Goal: Transaction & Acquisition: Purchase product/service

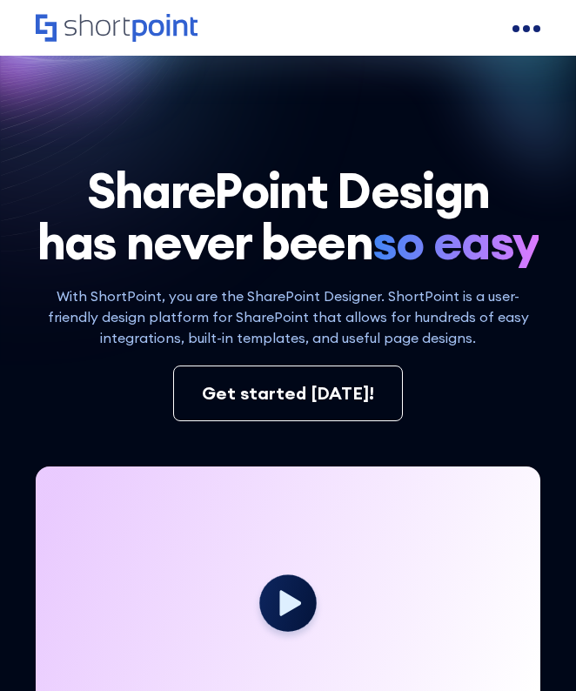
scroll to position [354, 0]
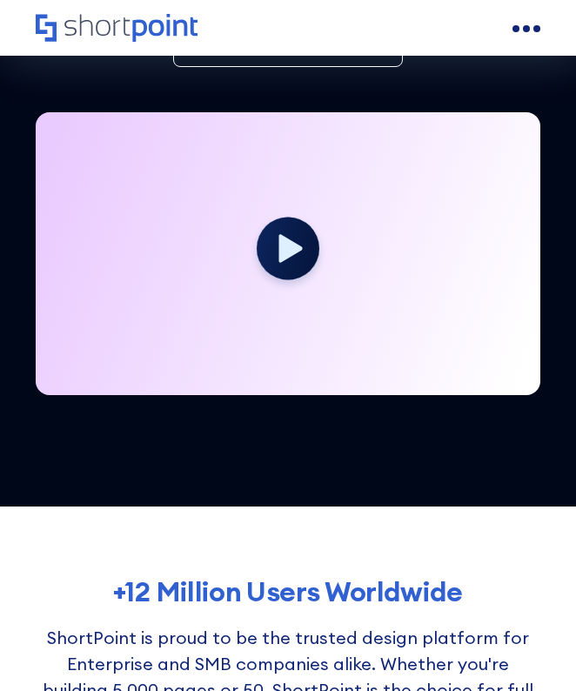
click at [292, 262] on icon at bounding box center [290, 248] width 23 height 28
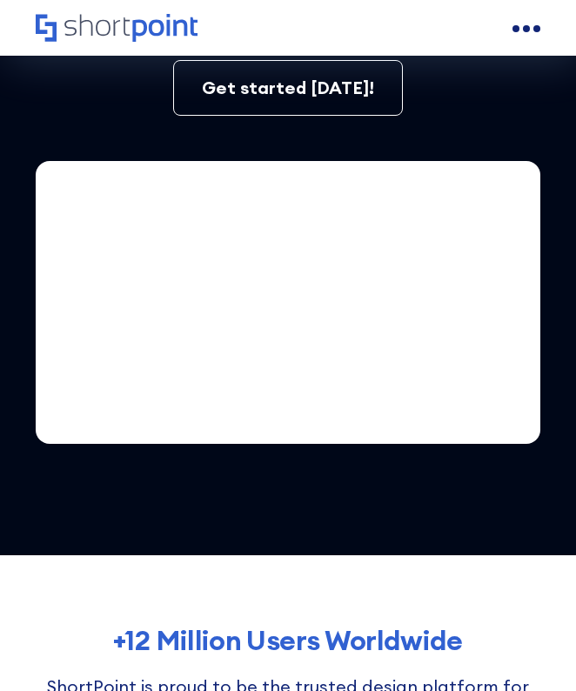
scroll to position [304, 0]
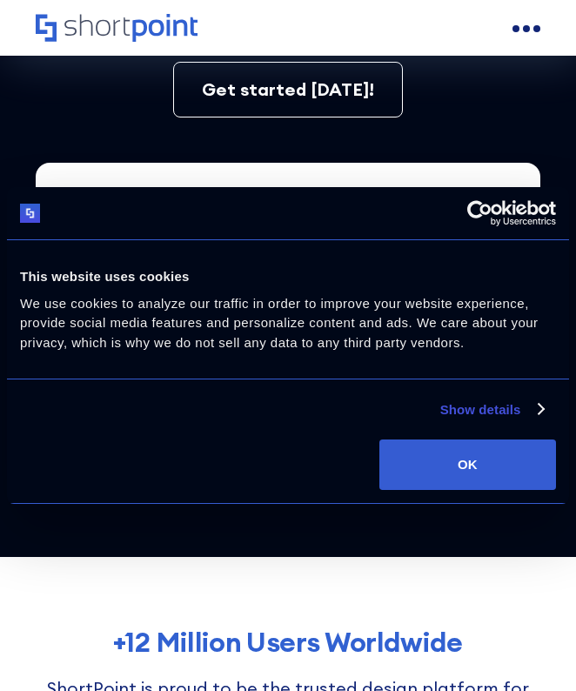
click at [124, 480] on div "Deny Allow selection Customize OK" at bounding box center [288, 464] width 536 height 50
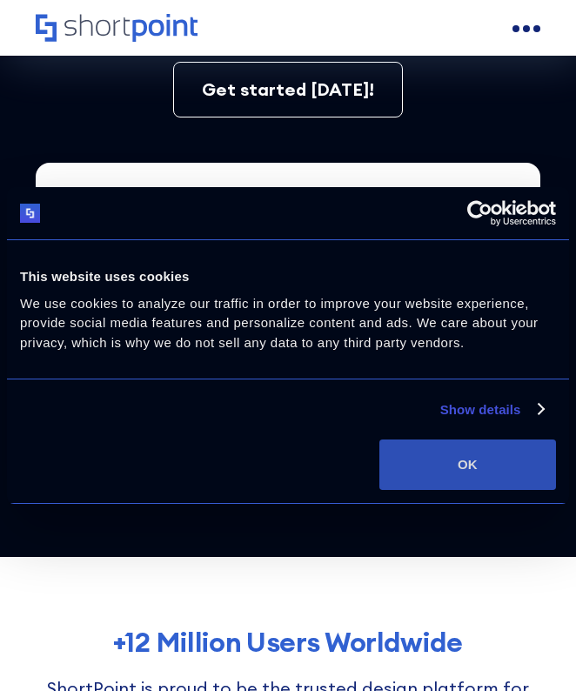
click at [395, 451] on button "OK" at bounding box center [467, 464] width 177 height 50
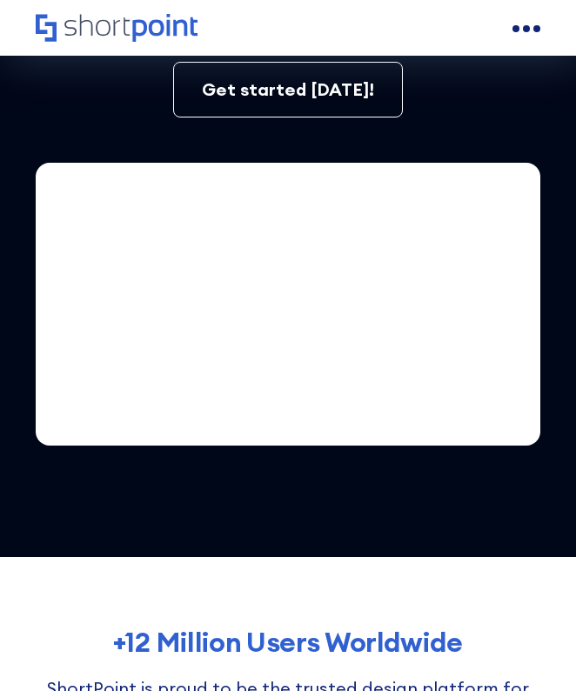
scroll to position [0, 0]
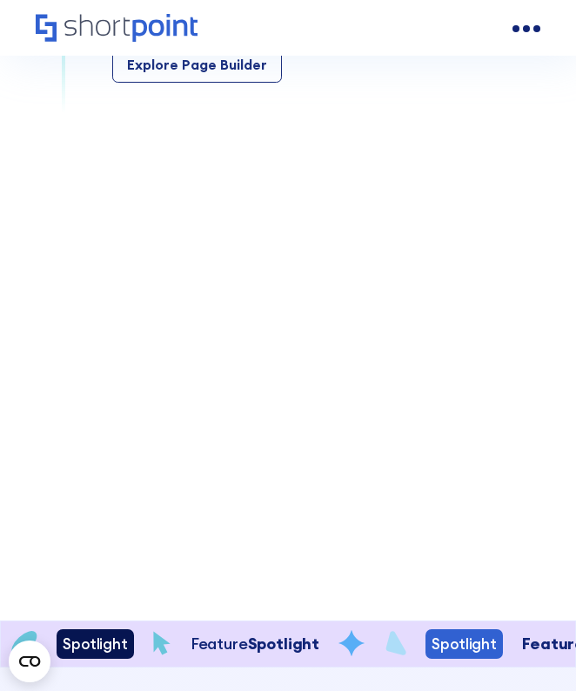
scroll to position [3015, 0]
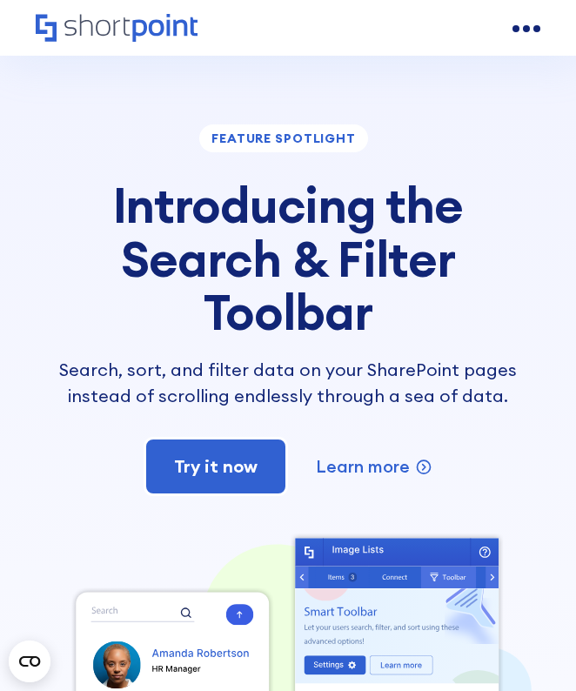
scroll to position [3937, 0]
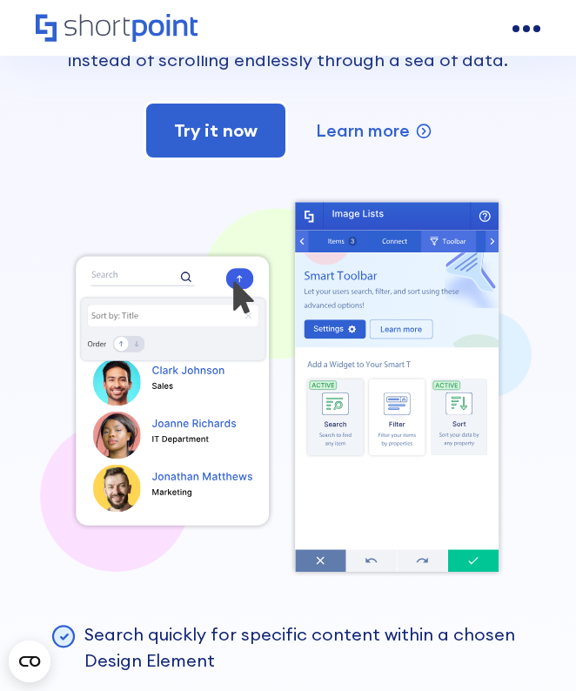
click at [556, 356] on div "feature spotlight Introducing the Search & Filter Toolbar Search, sort, and fil…" at bounding box center [288, 369] width 576 height 1328
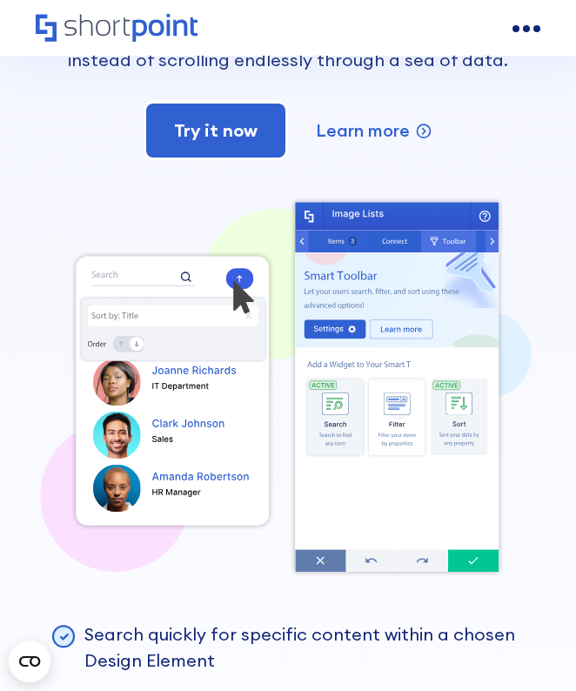
click at [556, 356] on div "feature spotlight Introducing the Search & Filter Toolbar Search, sort, and fil…" at bounding box center [288, 369] width 576 height 1328
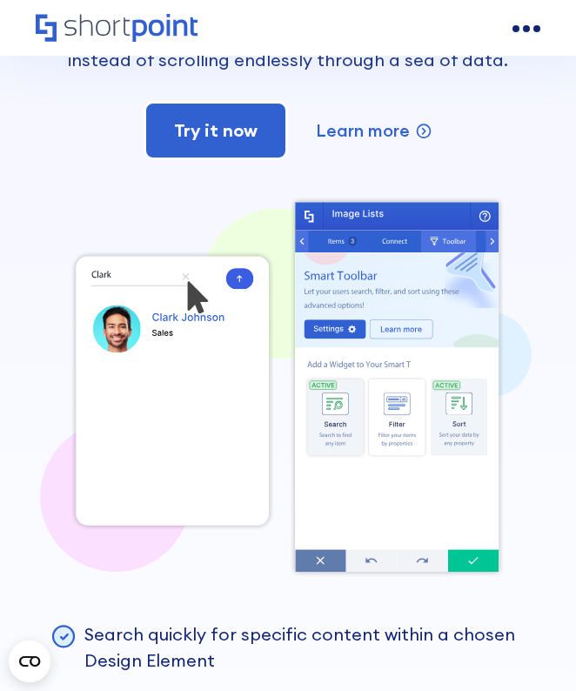
click at [556, 356] on div "feature spotlight Introducing the Search & Filter Toolbar Search, sort, and fil…" at bounding box center [288, 369] width 576 height 1328
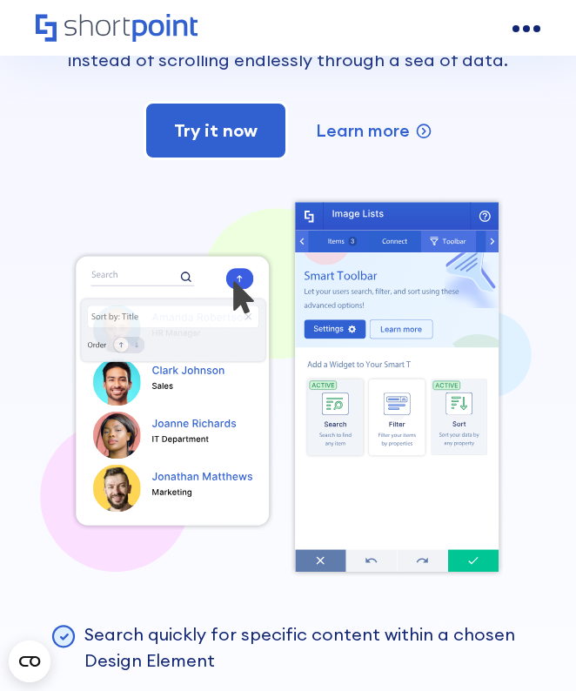
click at [556, 356] on div "feature spotlight Introducing the Search & Filter Toolbar Search, sort, and fil…" at bounding box center [288, 369] width 576 height 1328
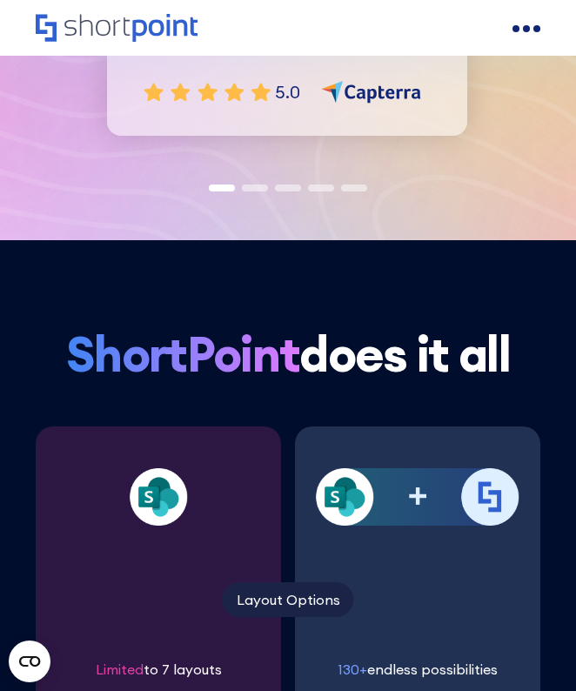
scroll to position [5418, 0]
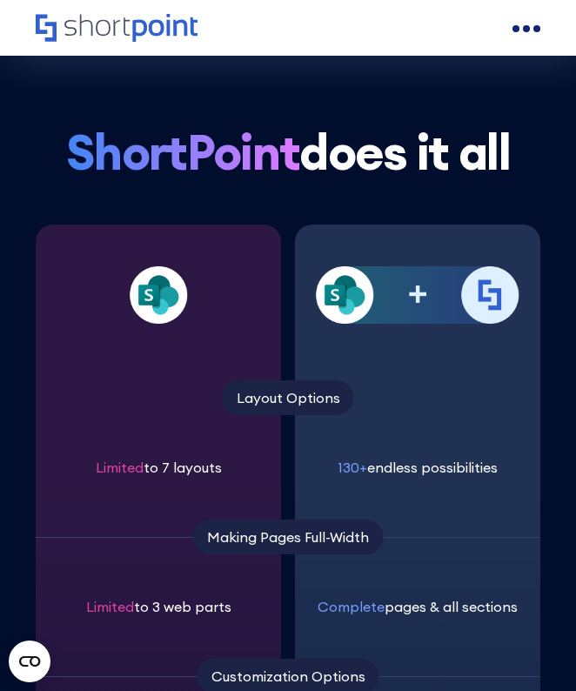
click at [500, 324] on img at bounding box center [489, 294] width 57 height 57
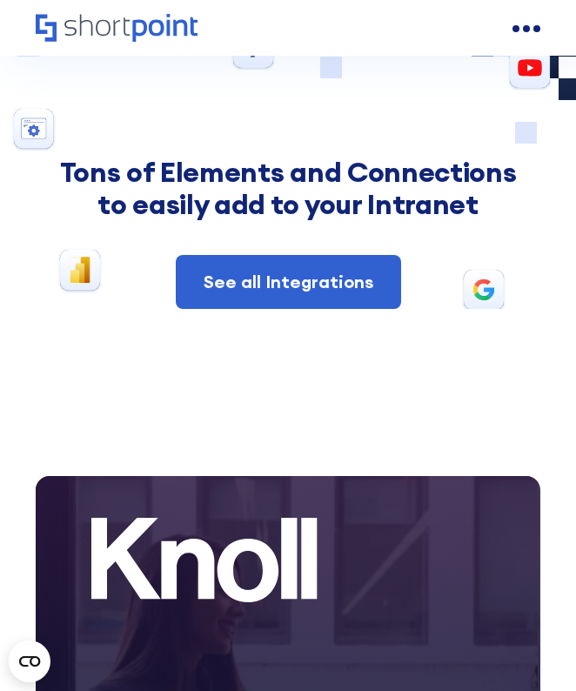
scroll to position [8349, 0]
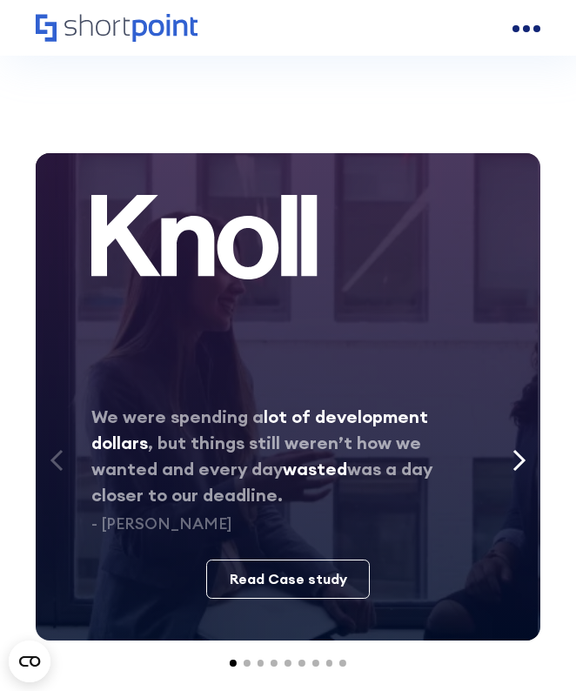
click at [522, 40] on div "open menu" at bounding box center [526, 29] width 28 height 28
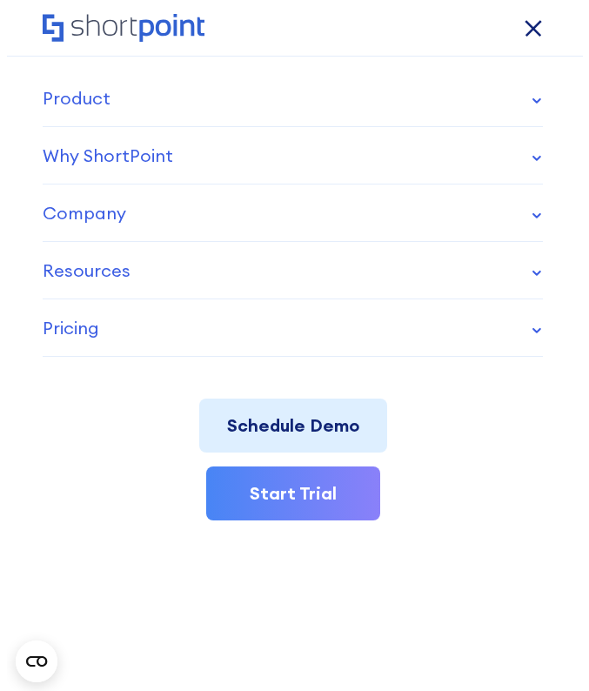
scroll to position [8283, 0]
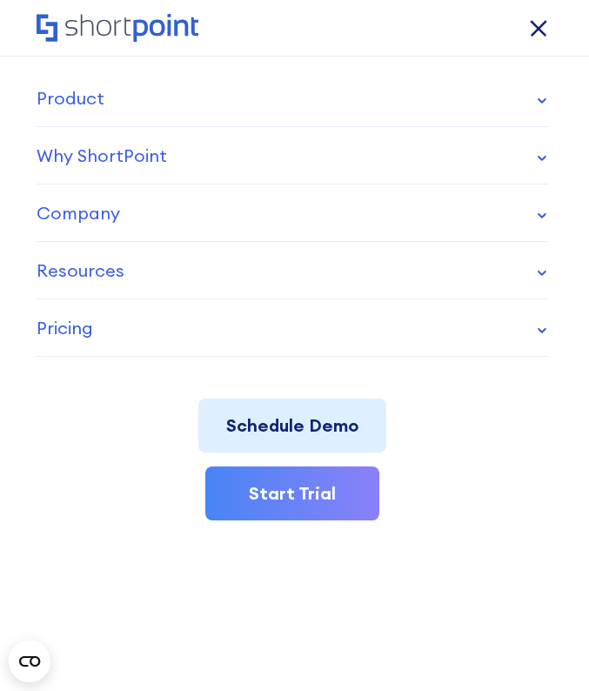
click at [85, 337] on div "Pricing" at bounding box center [65, 328] width 57 height 26
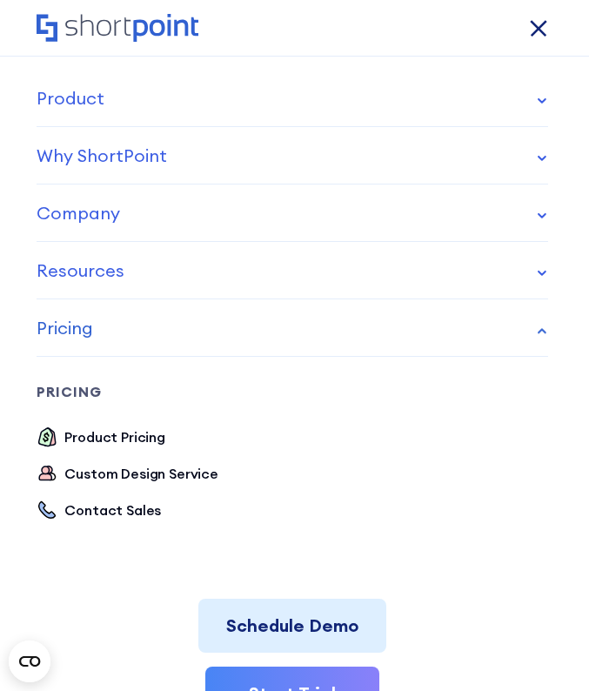
scroll to position [104, 0]
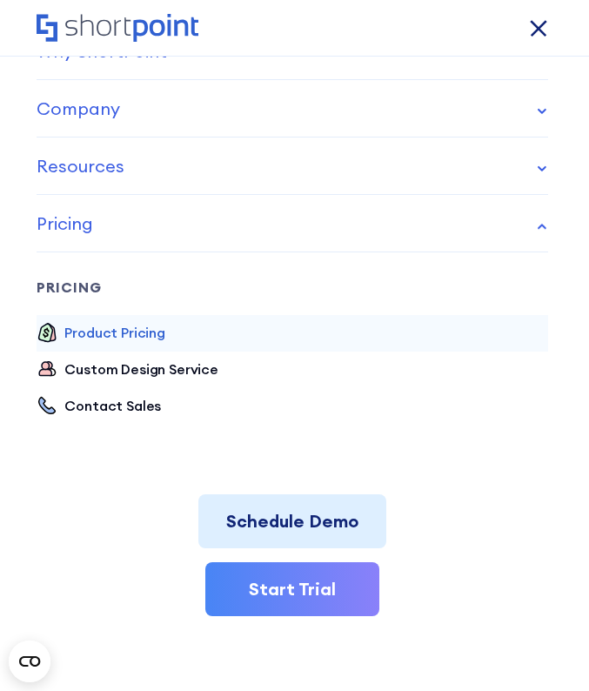
click at [127, 326] on div "Product Pricing" at bounding box center [114, 332] width 101 height 21
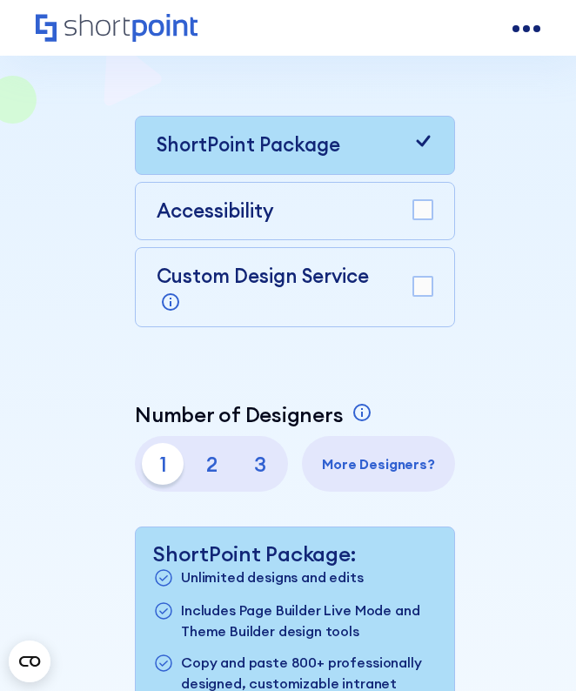
scroll to position [313, 0]
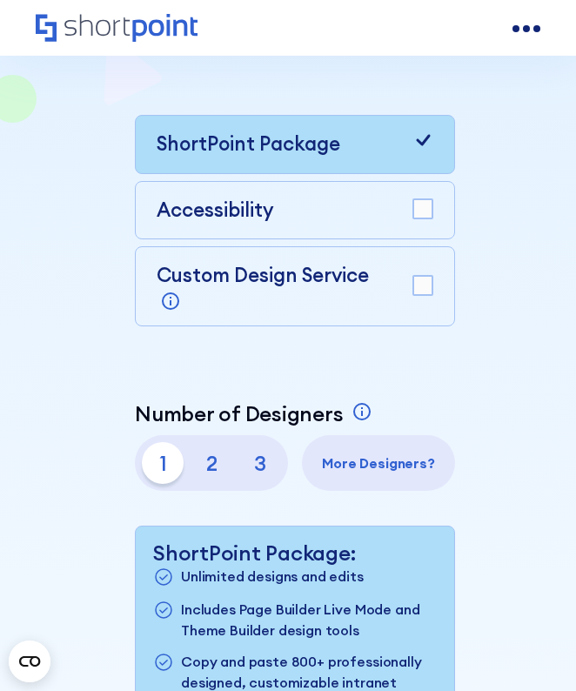
click at [415, 199] on rect at bounding box center [422, 208] width 19 height 19
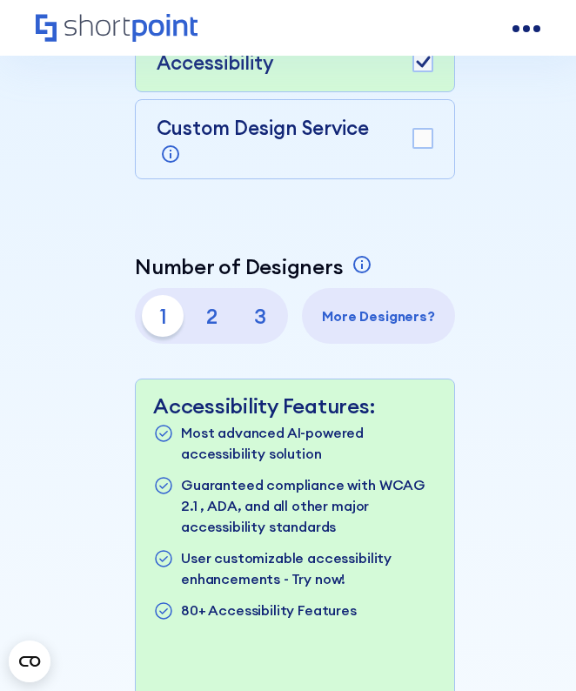
scroll to position [511, 0]
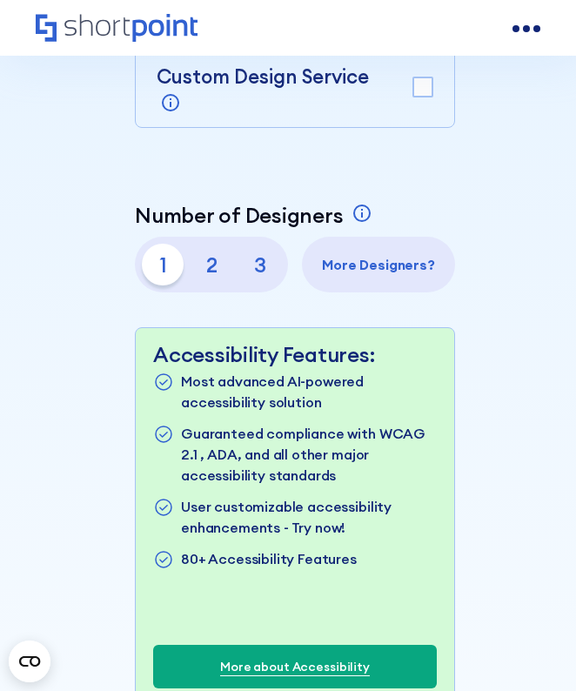
click at [500, 277] on div "Pricing that makes sense ShortPoint pricing is aligned with your sites building…" at bounding box center [288, 369] width 504 height 1487
click at [498, 280] on div "Pricing that makes sense ShortPoint pricing is aligned with your sites building…" at bounding box center [288, 369] width 504 height 1487
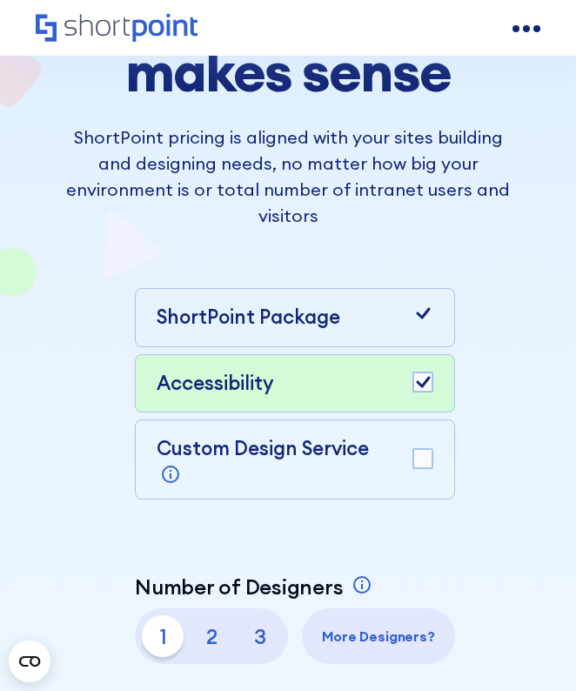
scroll to position [54, 0]
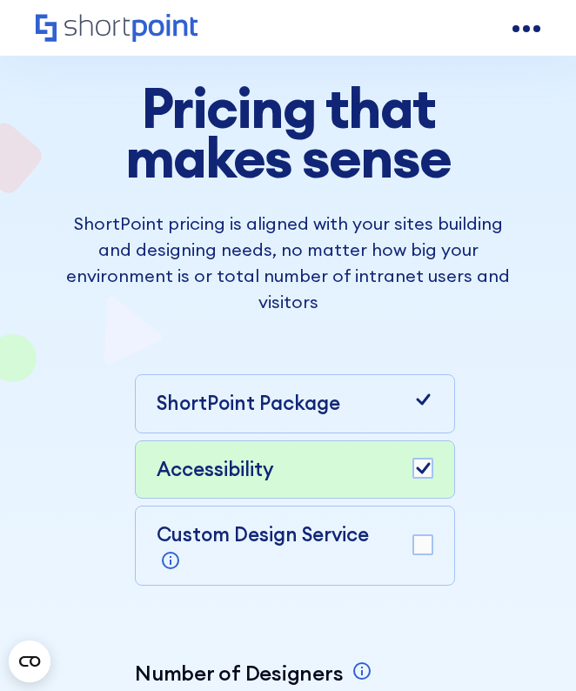
drag, startPoint x: 417, startPoint y: 439, endPoint x: 416, endPoint y: 421, distance: 18.3
click at [417, 458] on rect at bounding box center [422, 467] width 19 height 19
click at [420, 389] on icon at bounding box center [422, 399] width 21 height 21
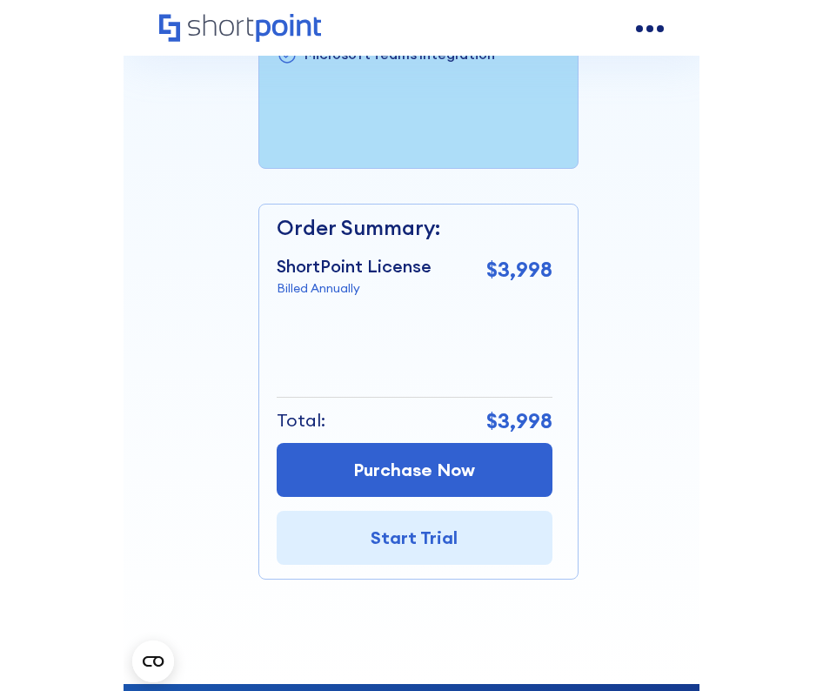
scroll to position [1098, 0]
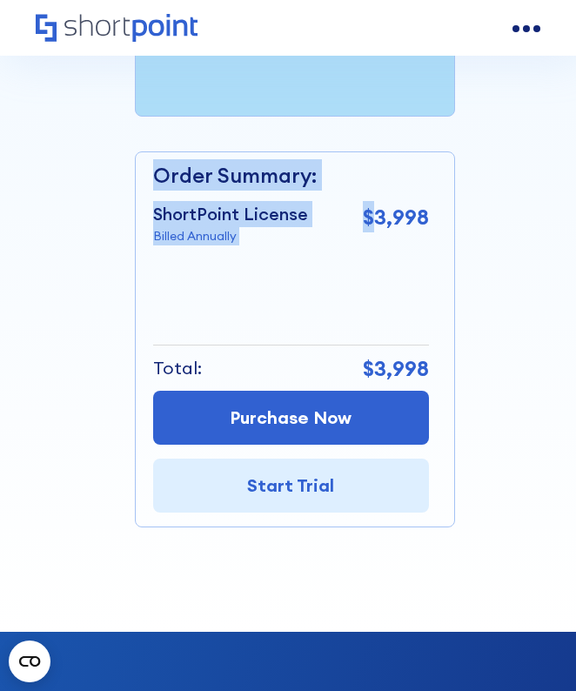
drag, startPoint x: 377, startPoint y: 184, endPoint x: 476, endPoint y: 200, distance: 100.4
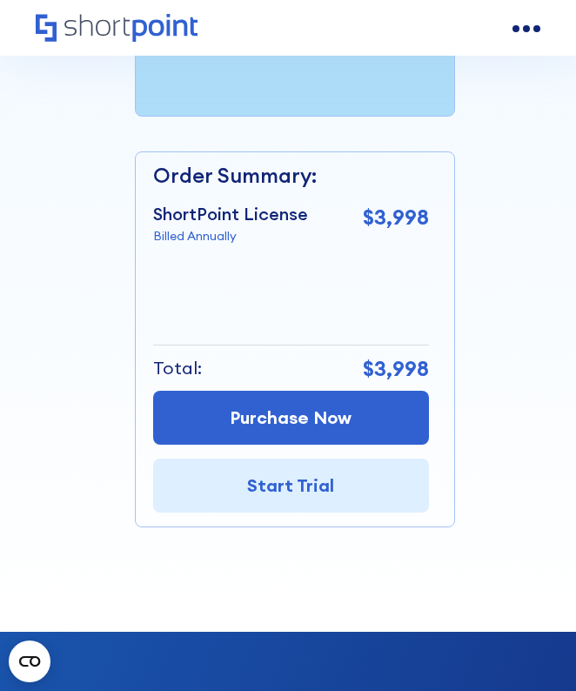
click at [404, 201] on p "$3,998" at bounding box center [396, 216] width 66 height 31
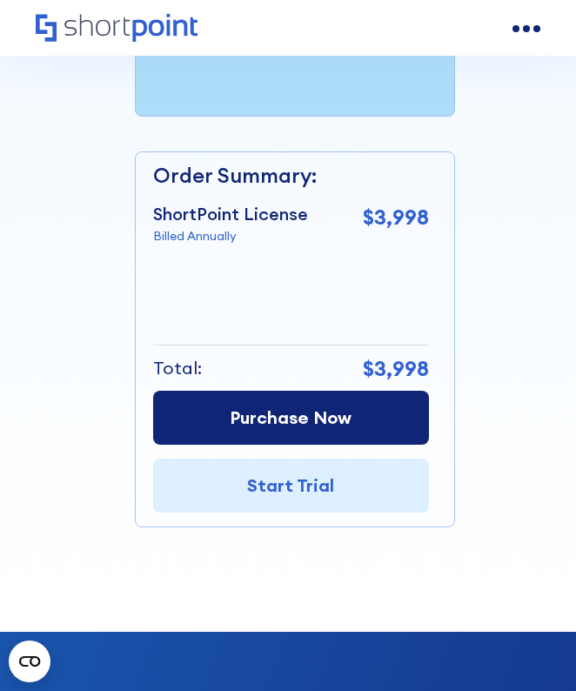
click at [357, 391] on link "Purchase Now" at bounding box center [291, 418] width 276 height 54
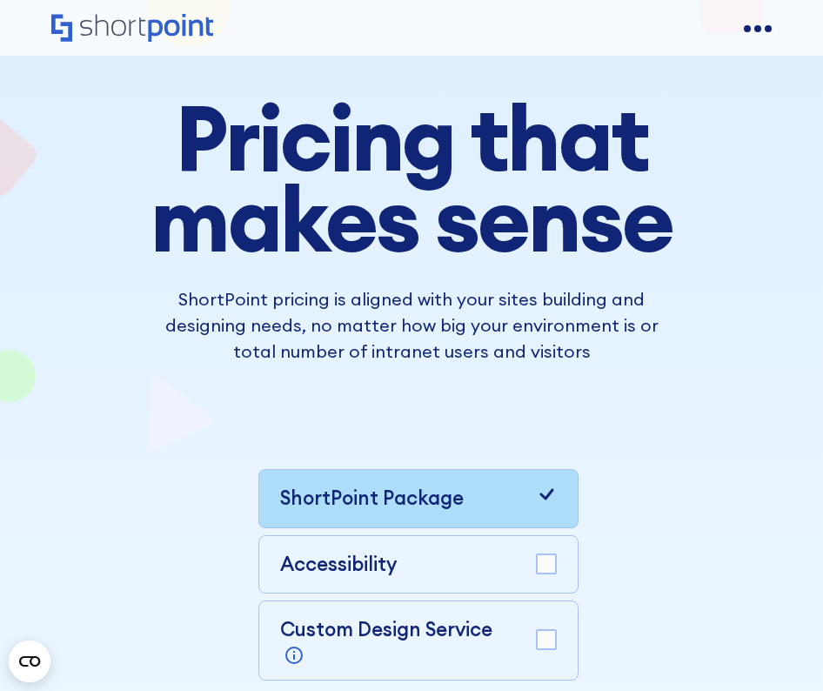
scroll to position [0, 0]
